Goal: Information Seeking & Learning: Learn about a topic

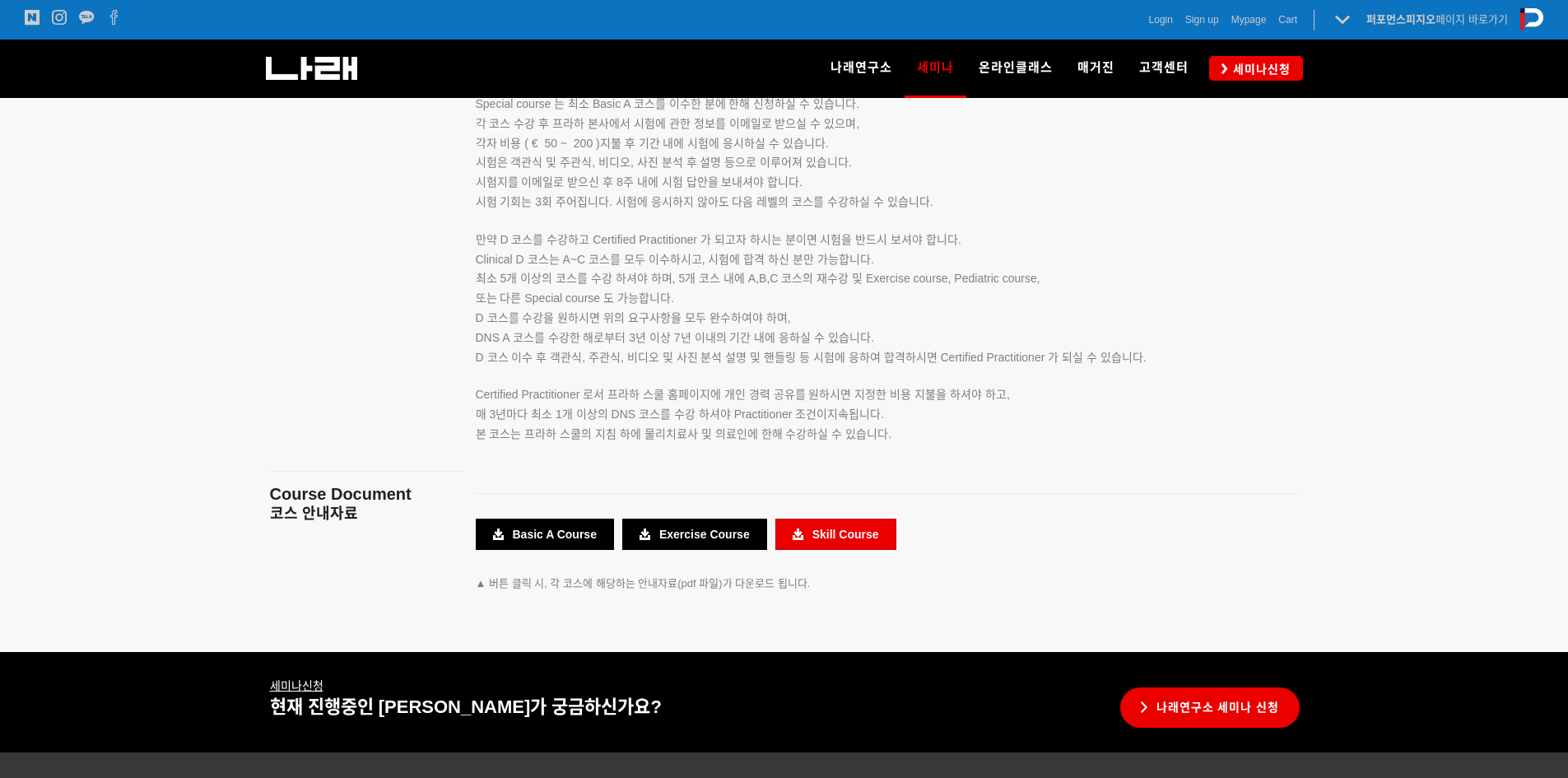
click at [848, 529] on link "Skill Course" at bounding box center [836, 534] width 121 height 31
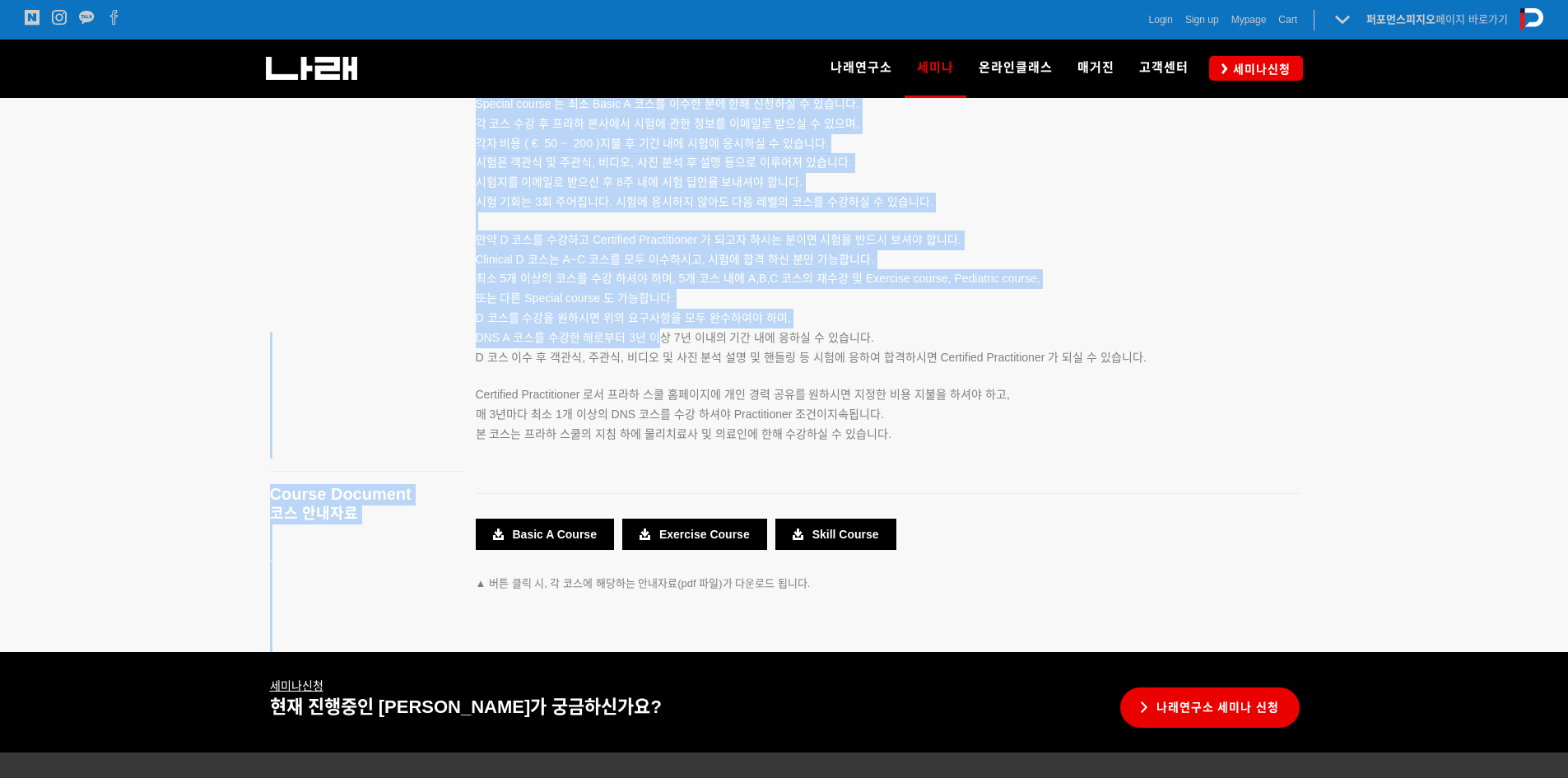
drag, startPoint x: 461, startPoint y: 338, endPoint x: 663, endPoint y: 329, distance: 202.2
click at [663, 329] on main "Course Objectives DNS 세미나 목표 Course Notice 코스 유의사항 Course Category 코스 구분 Course…" at bounding box center [784, 205] width 1053 height 893
click at [663, 329] on p "Clinical D 코스는 A~C 코스를 모두 이수하시고, 시험에 합격 하신 분만 가능합니다. 최소 5개 이상의 코스를 수강 하셔야 하며, 5…" at bounding box center [866, 309] width 782 height 118
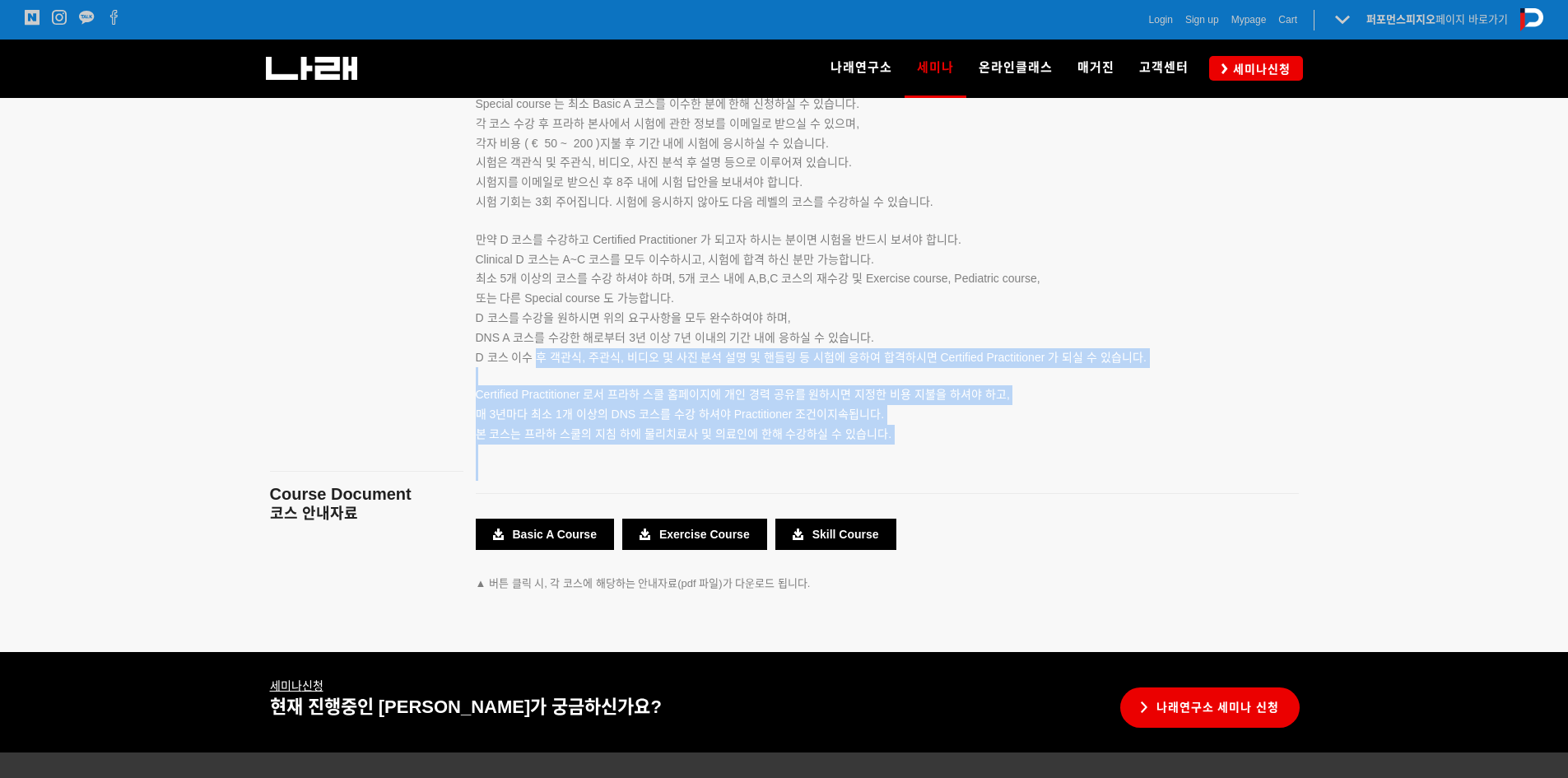
drag, startPoint x: 539, startPoint y: 356, endPoint x: 748, endPoint y: 465, distance: 235.7
click at [748, 465] on div "예정 DNS Clinical Courses A~D (DNS 임상코스 A~D) DNS Clinical Course 는 Basic A, Basic…" at bounding box center [866, 239] width 782 height 482
click at [728, 463] on p at bounding box center [866, 472] width 782 height 18
click at [755, 378] on p "Certified Practitioner 로서 프라하 스쿨 홈페이지에 개인 경력 공유를 원하시면 지정한 비용 지불을 하셔야 하고, 매 3년마다…" at bounding box center [866, 395] width 782 height 58
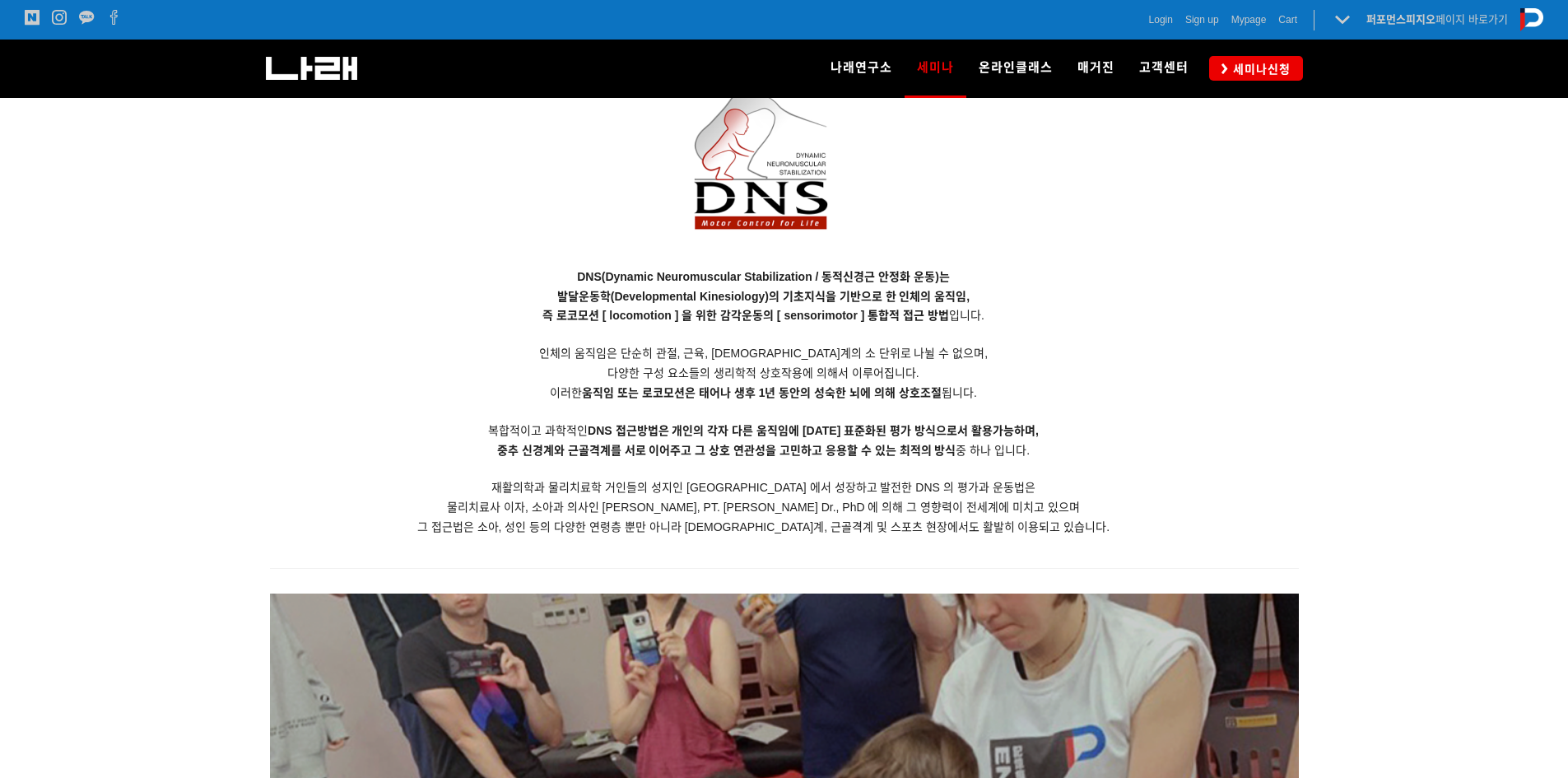
scroll to position [1316, 0]
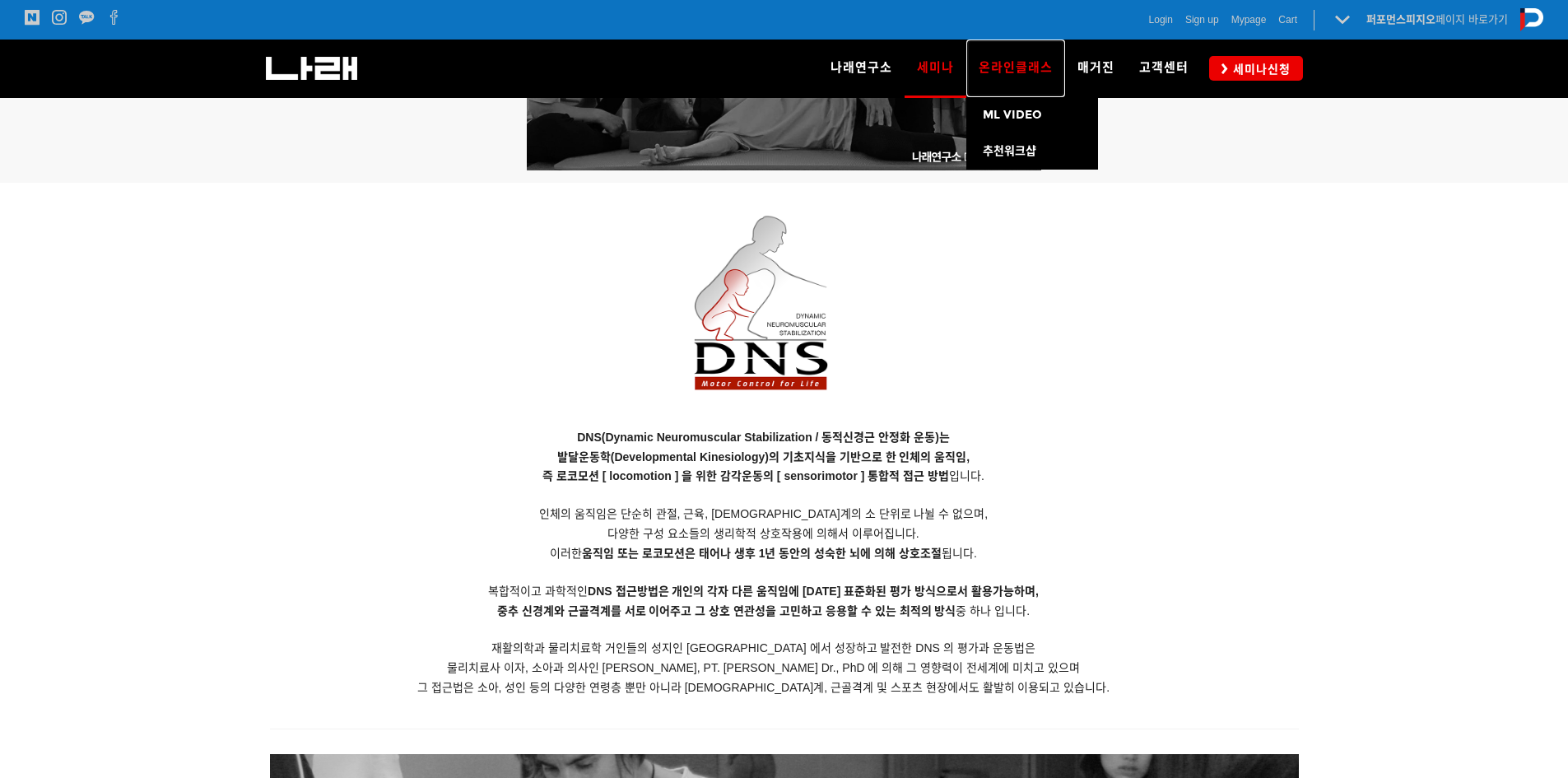
click at [1047, 74] on span "온라인클래스" at bounding box center [1015, 68] width 74 height 15
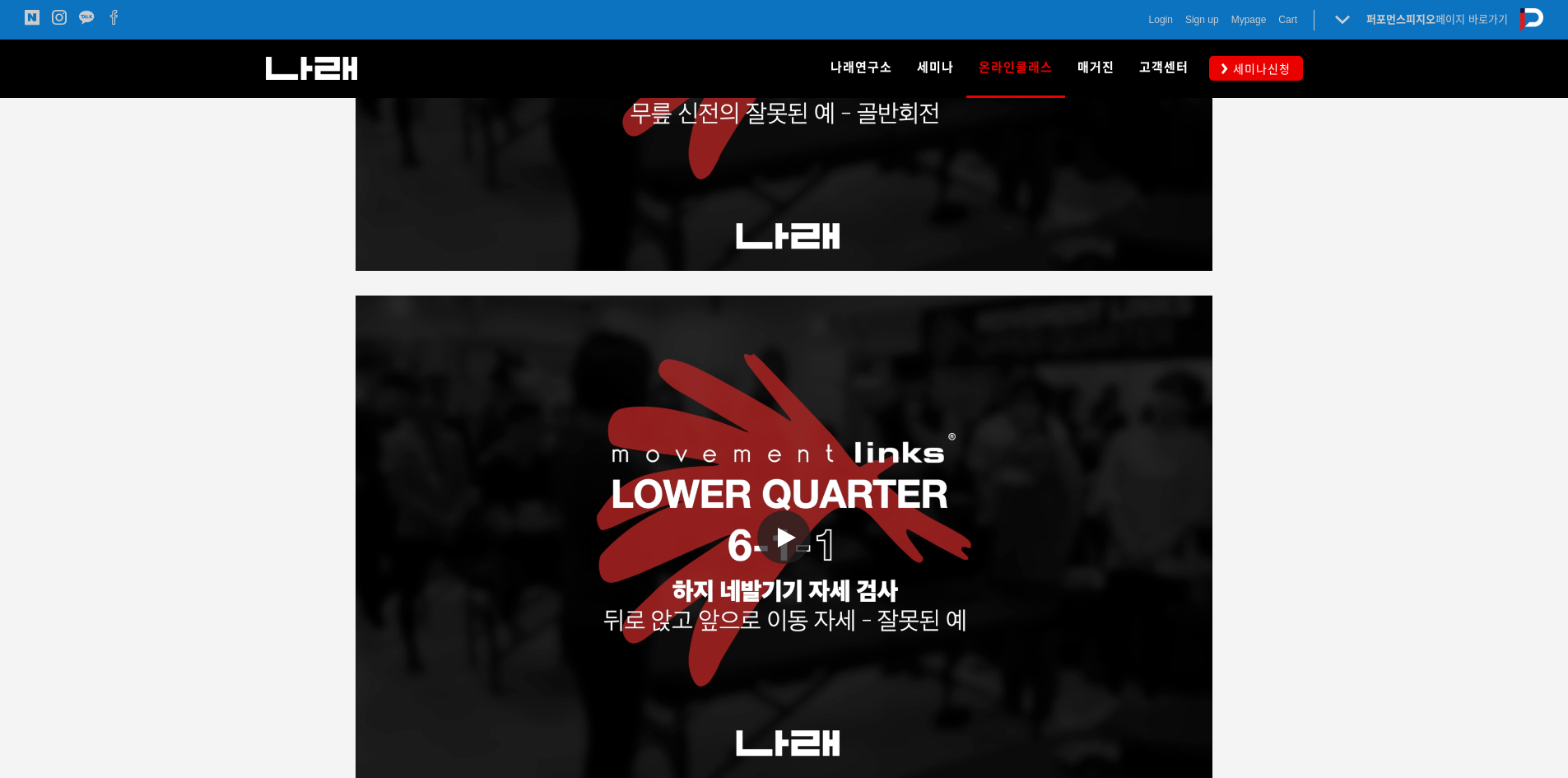
scroll to position [2880, 0]
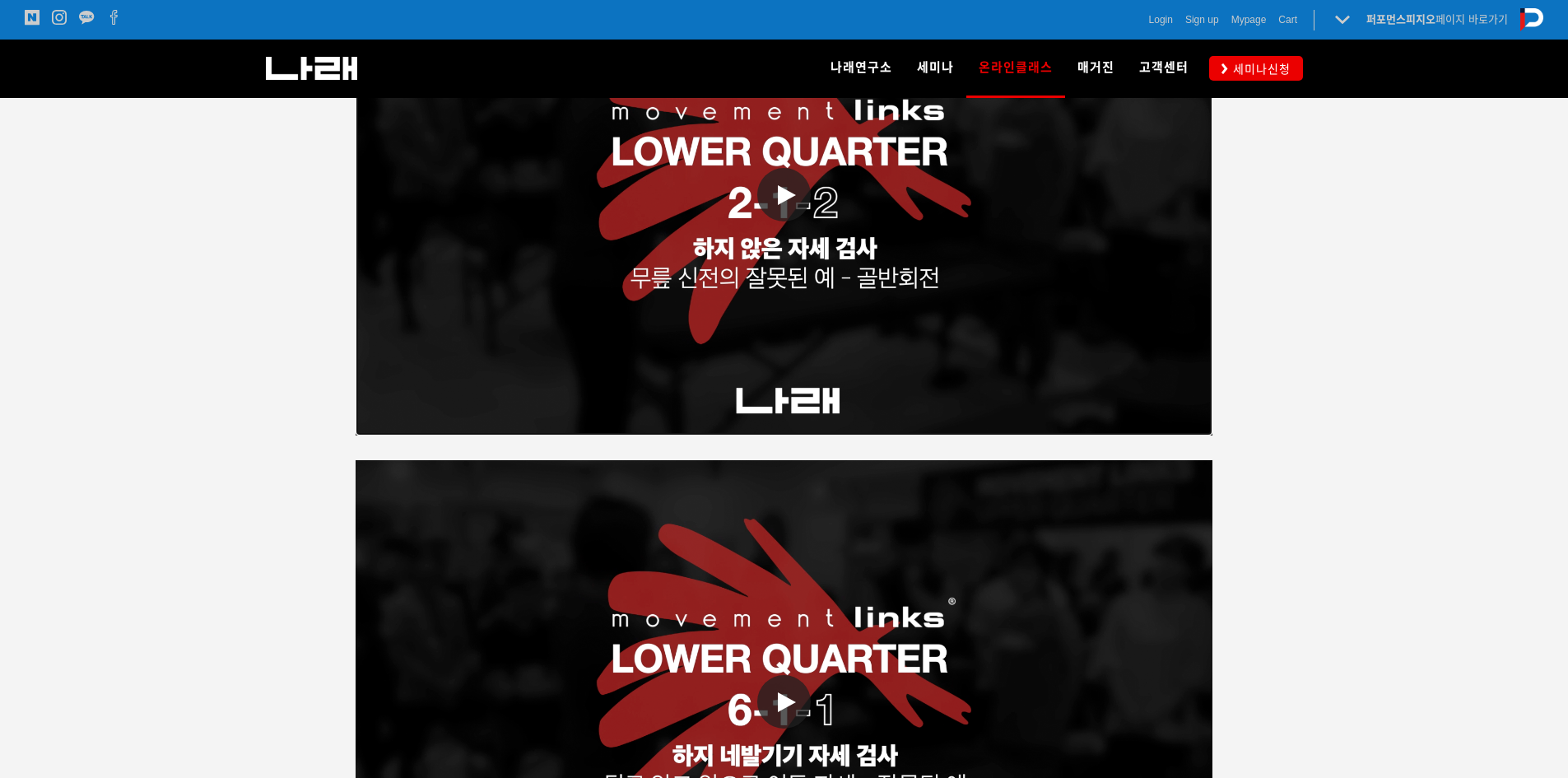
click at [951, 291] on link "동영상 재생" at bounding box center [784, 194] width 858 height 482
